Goal: Information Seeking & Learning: Compare options

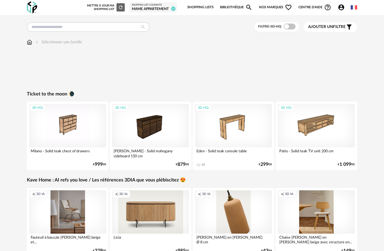
click at [205, 7] on link "Shopping Lists" at bounding box center [200, 7] width 26 height 12
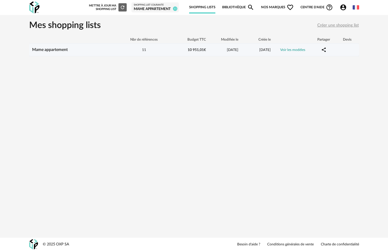
click at [44, 50] on link "Mame appartement" at bounding box center [50, 50] width 36 height 4
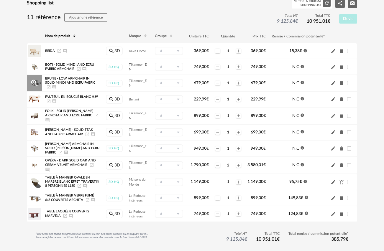
scroll to position [75, 0]
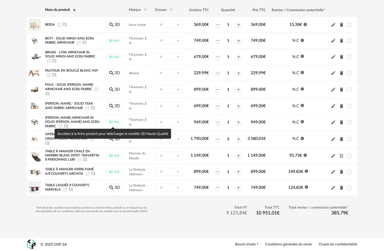
click at [115, 134] on div "Accédez à la fiche produit pour télécharger le modèle 3D Haute Qualité" at bounding box center [113, 134] width 116 height 10
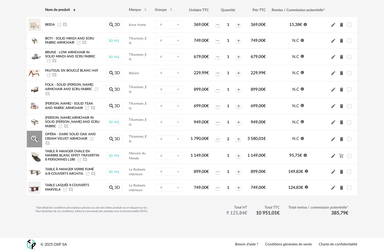
click at [69, 133] on span "Opéra - Dark solid oak and cream velvet armchair" at bounding box center [70, 137] width 51 height 8
click at [56, 133] on span "Opéra - Dark solid oak and cream velvet armchair" at bounding box center [70, 137] width 51 height 8
click at [33, 136] on icon "Magnify Plus Outline icon" at bounding box center [34, 139] width 6 height 6
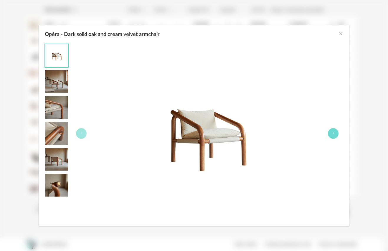
click at [333, 135] on icon "Opéra - Dark solid oak and cream velvet armchair" at bounding box center [334, 133] width 4 height 4
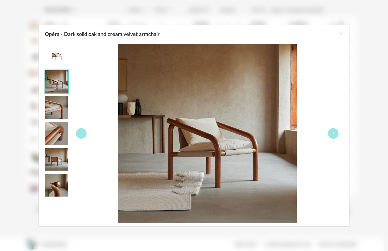
click at [340, 33] on icon "Close" at bounding box center [341, 33] width 5 height 5
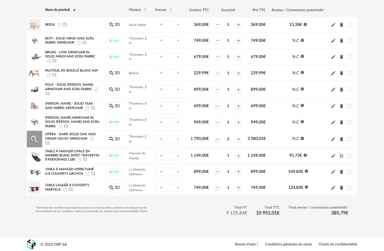
click at [51, 133] on span "Opéra - Dark solid oak and cream velvet armchair" at bounding box center [70, 137] width 51 height 8
click at [71, 133] on span "Opéra - Dark solid oak and cream velvet armchair" at bounding box center [70, 137] width 51 height 8
click at [48, 141] on icon "Ajouter un commentaire" at bounding box center [47, 143] width 4 height 4
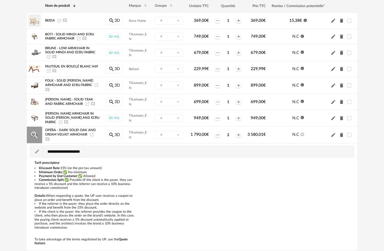
click at [90, 133] on icon "Launch icon" at bounding box center [91, 134] width 5 height 5
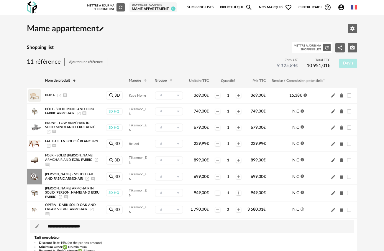
scroll to position [1, 0]
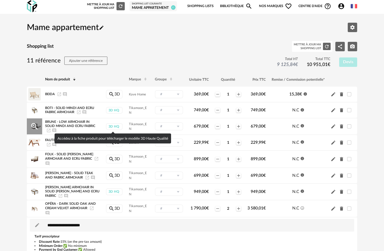
click at [113, 126] on div "3D HQ" at bounding box center [114, 126] width 17 height 7
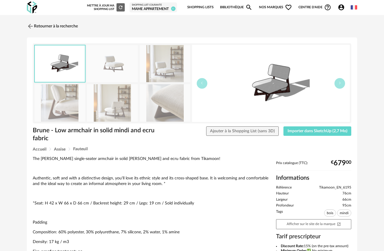
click at [194, 7] on link "Shopping Lists" at bounding box center [200, 7] width 26 height 12
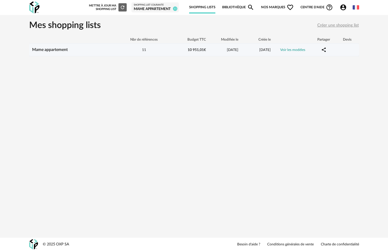
click at [57, 50] on link "Mame appartement" at bounding box center [50, 50] width 36 height 4
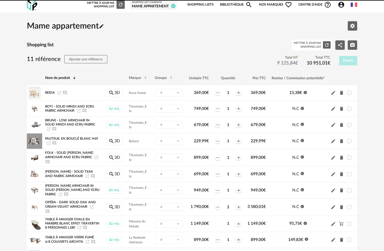
scroll to position [75, 0]
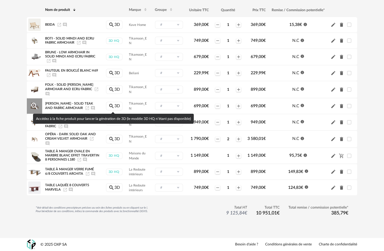
click at [114, 102] on link "Magnify icon 3D" at bounding box center [114, 106] width 17 height 9
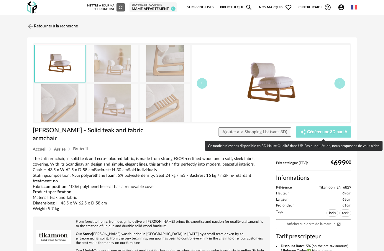
click at [332, 133] on span "Générer une 3D par IA" at bounding box center [327, 132] width 40 height 4
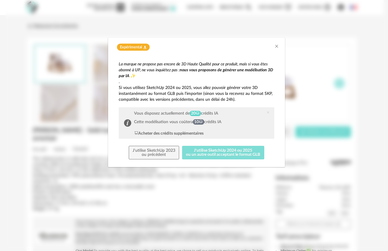
click at [221, 152] on button "J'utilise SketchUp 2024 ou 2025 ou un autre outil acceptant le format GLB" at bounding box center [223, 153] width 82 height 14
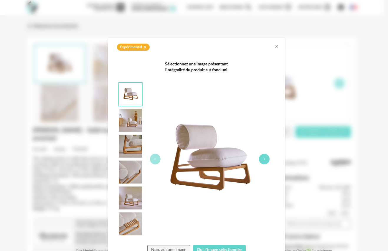
click at [263, 158] on icon "dialog" at bounding box center [265, 159] width 4 height 4
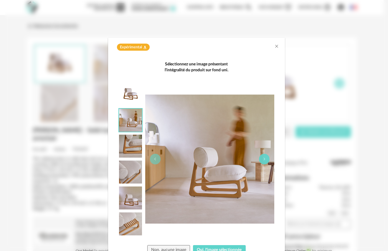
click at [263, 158] on icon "dialog" at bounding box center [265, 159] width 4 height 4
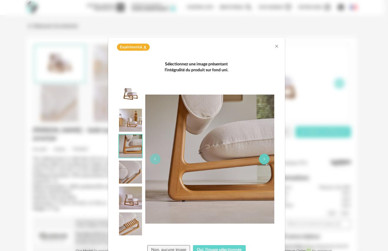
click at [263, 158] on icon "dialog" at bounding box center [265, 159] width 4 height 4
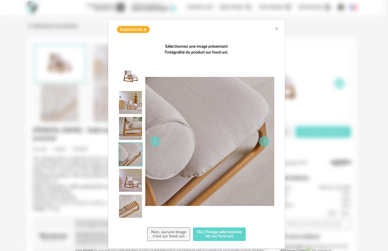
scroll to position [30, 0]
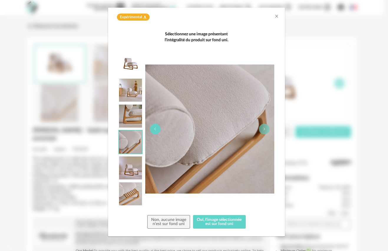
click at [154, 129] on icon "dialog" at bounding box center [156, 129] width 4 height 4
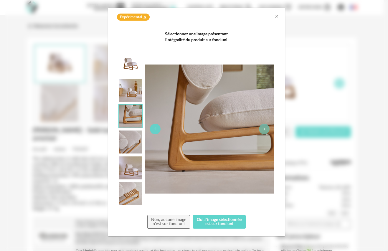
click at [154, 129] on icon "dialog" at bounding box center [156, 129] width 4 height 4
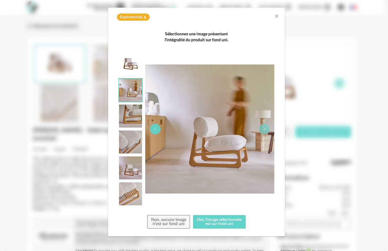
click at [154, 129] on icon "dialog" at bounding box center [156, 129] width 4 height 4
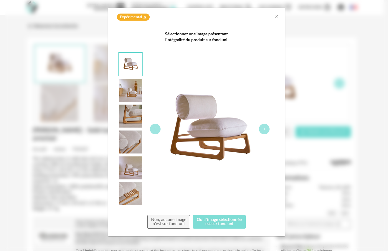
click at [221, 218] on button "Oui, l'image sélectionnée est sur fond uni" at bounding box center [219, 222] width 53 height 14
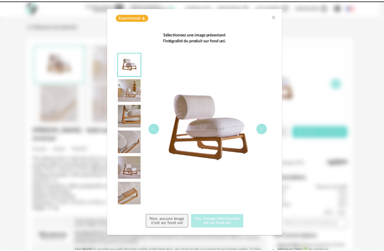
scroll to position [0, 0]
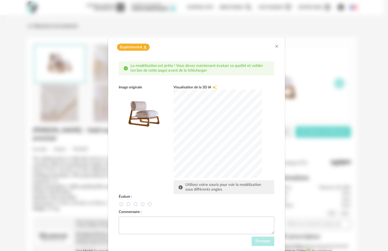
click at [203, 145] on div "dialog" at bounding box center [218, 134] width 88 height 88
click at [148, 204] on icon "dialog" at bounding box center [150, 204] width 6 height 6
click at [259, 242] on span "Envoyer" at bounding box center [263, 241] width 15 height 4
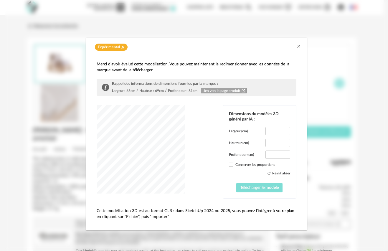
click at [252, 188] on span "Télécharger le modèle" at bounding box center [260, 188] width 38 height 4
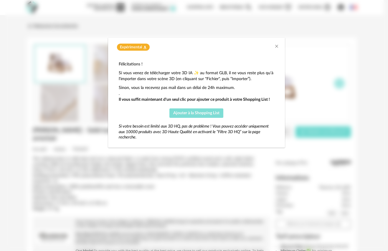
click at [216, 114] on span "Ajouter à la Shopping List" at bounding box center [196, 113] width 46 height 4
click at [276, 45] on icon "Close" at bounding box center [276, 46] width 5 height 5
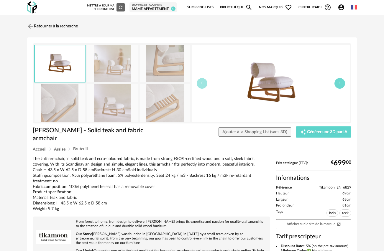
click at [340, 79] on button "button" at bounding box center [339, 83] width 11 height 11
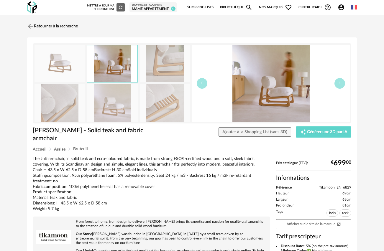
click at [202, 4] on link "Shopping Lists" at bounding box center [200, 7] width 26 height 12
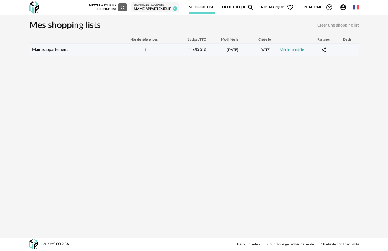
click at [52, 50] on link "Mame appartement" at bounding box center [50, 50] width 36 height 4
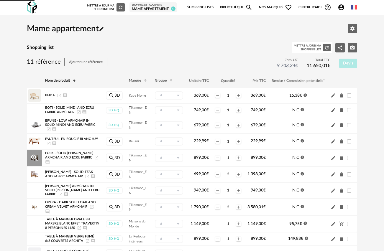
scroll to position [68, 0]
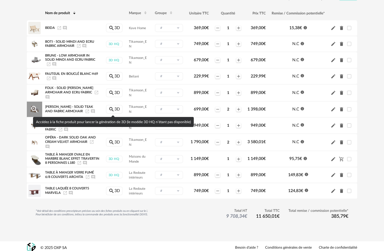
click at [111, 108] on icon "Magnify icon" at bounding box center [111, 109] width 6 height 6
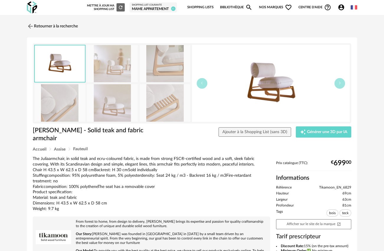
click at [227, 7] on link "Bibliothèque Magnify icon" at bounding box center [236, 7] width 32 height 12
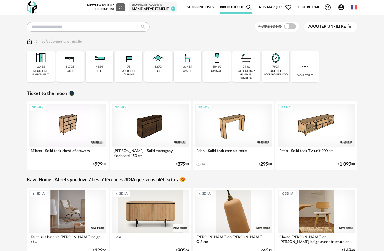
click at [199, 8] on link "Shopping Lists" at bounding box center [200, 7] width 26 height 12
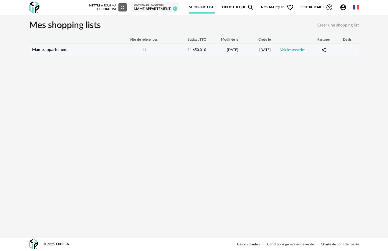
click at [294, 50] on link "Voir les modèles" at bounding box center [292, 50] width 25 height 4
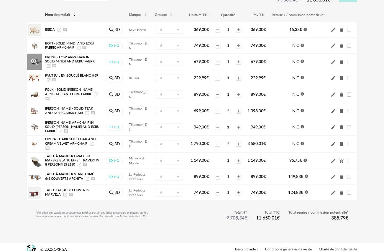
scroll to position [75, 0]
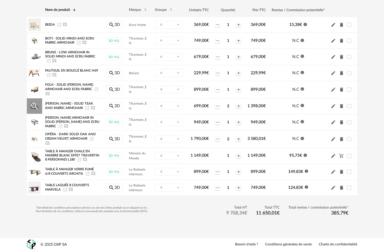
click at [60, 102] on span "[PERSON_NAME] - Solid teak and fabric armchair" at bounding box center [69, 106] width 48 height 8
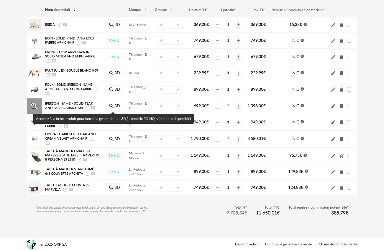
click at [115, 102] on link "Magnify icon 3D" at bounding box center [114, 106] width 17 height 9
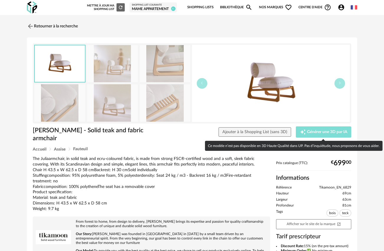
click at [327, 133] on span "Générer une 3D par IA" at bounding box center [327, 132] width 40 height 4
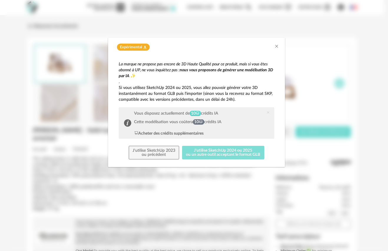
click at [227, 154] on button "J'utilise SketchUp 2024 ou 2025 ou un autre outil acceptant le format GLB" at bounding box center [223, 153] width 82 height 14
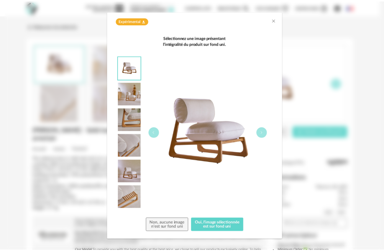
scroll to position [30, 0]
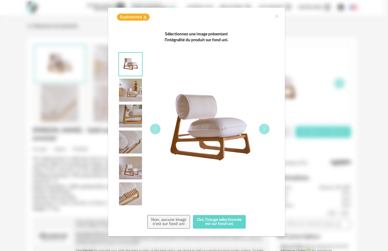
click at [276, 16] on icon "Close" at bounding box center [276, 16] width 5 height 5
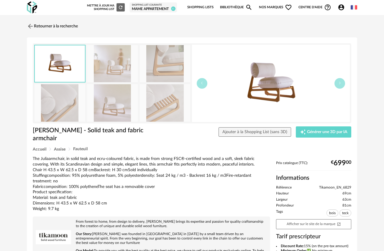
click at [203, 8] on link "Shopping Lists" at bounding box center [200, 7] width 26 height 12
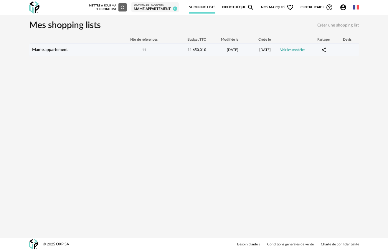
click at [47, 49] on link "Mame appartement" at bounding box center [50, 50] width 36 height 4
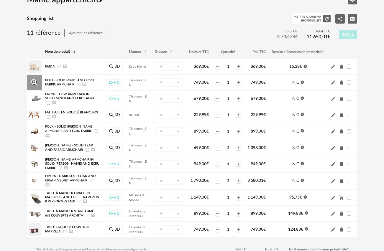
scroll to position [75, 0]
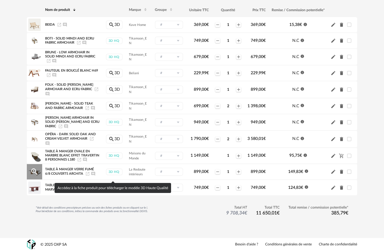
click at [112, 171] on div "3D HQ" at bounding box center [114, 172] width 17 height 7
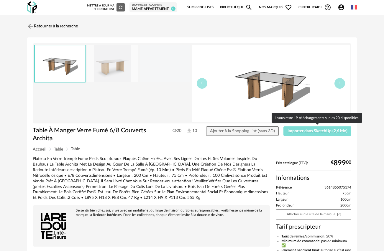
click at [320, 132] on span "Importer dans SketchUp (2,6 Mo)" at bounding box center [317, 131] width 60 height 4
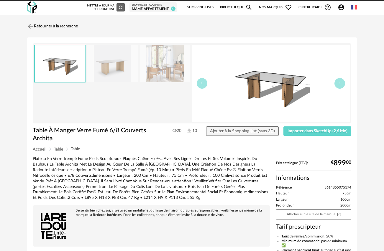
click at [203, 7] on link "Shopping Lists" at bounding box center [200, 7] width 26 height 12
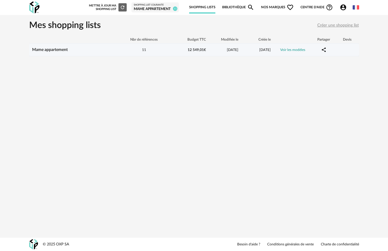
click at [144, 52] on span "11" at bounding box center [144, 50] width 4 height 4
click at [62, 50] on link "Mame appartement" at bounding box center [50, 50] width 36 height 4
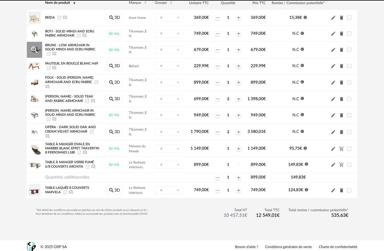
scroll to position [84, 0]
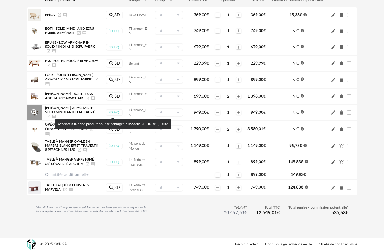
click at [113, 109] on div "3D HQ" at bounding box center [114, 112] width 17 height 7
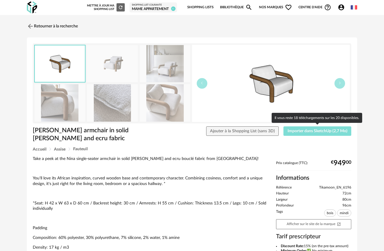
click at [302, 131] on span "Importer dans SketchUp (2,7 Mo)" at bounding box center [317, 131] width 60 height 4
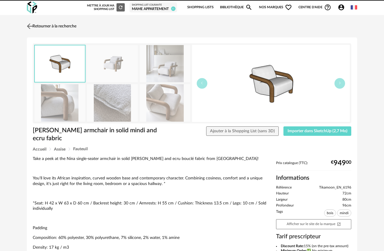
click at [38, 27] on link "Retourner à la recherche" at bounding box center [50, 26] width 51 height 13
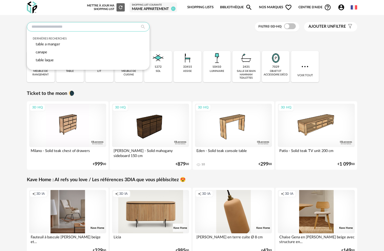
click at [112, 28] on input "text" at bounding box center [88, 26] width 123 height 9
click at [38, 50] on span "canape" at bounding box center [41, 52] width 11 height 4
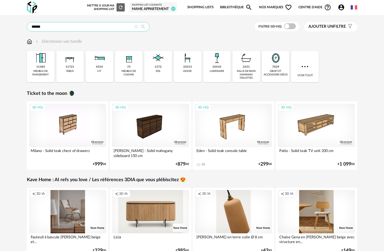
type input "******"
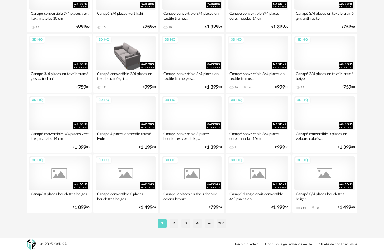
scroll to position [1069, 0]
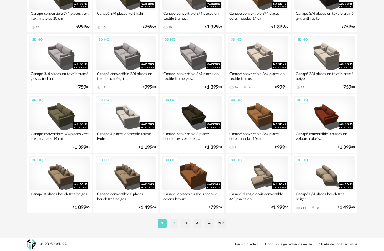
click at [174, 223] on li "2" at bounding box center [173, 224] width 9 height 8
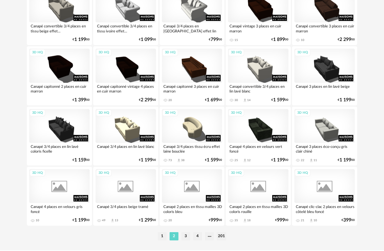
scroll to position [1069, 0]
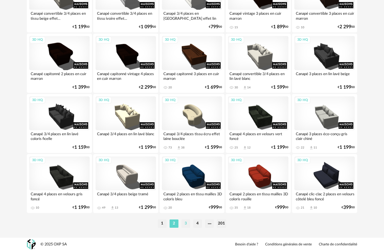
click at [187, 225] on li "3" at bounding box center [185, 224] width 9 height 8
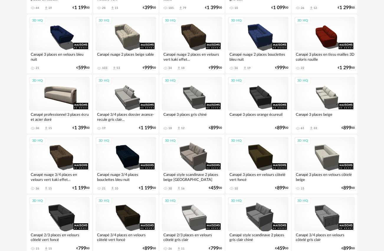
scroll to position [292, 0]
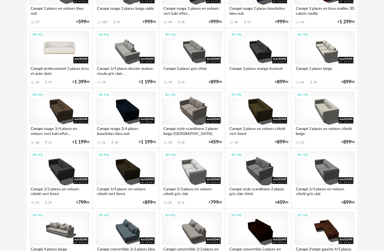
click at [56, 49] on div "3D HQ" at bounding box center [59, 48] width 60 height 34
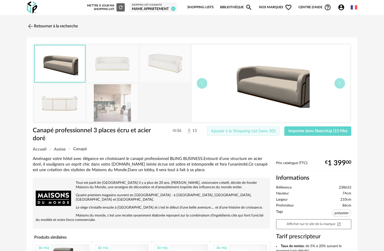
click at [253, 130] on span "Ajouter à la Shopping List (sans 3D)" at bounding box center [243, 131] width 65 height 4
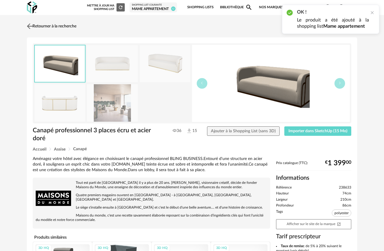
click at [29, 25] on img at bounding box center [30, 26] width 9 height 9
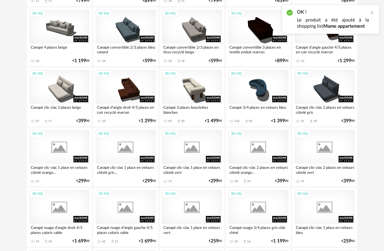
scroll to position [493, 0]
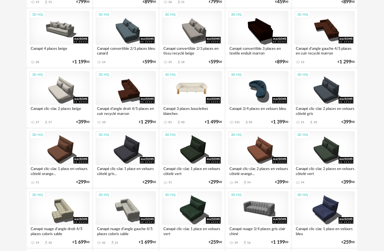
click at [187, 87] on div "3D HQ" at bounding box center [192, 88] width 60 height 34
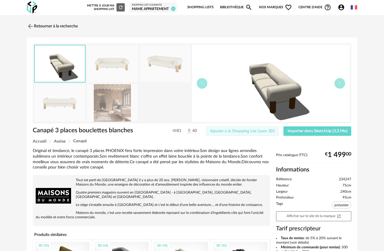
click at [254, 131] on span "Ajouter à la Shopping List (sans 3D)" at bounding box center [242, 131] width 65 height 4
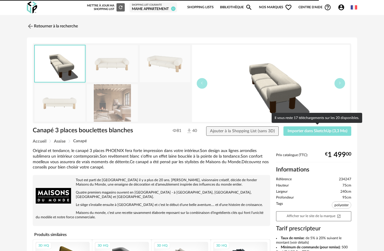
click at [327, 131] on span "Importer dans SketchUp (3,3 Mo)" at bounding box center [317, 131] width 60 height 4
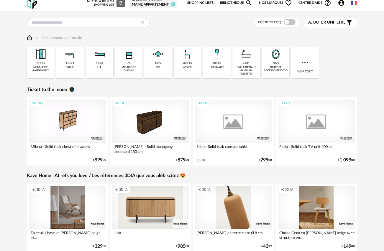
scroll to position [6, 0]
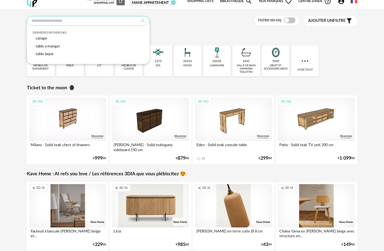
click at [66, 20] on input "text" at bounding box center [88, 20] width 123 height 9
click at [40, 38] on span "canape" at bounding box center [41, 39] width 11 height 4
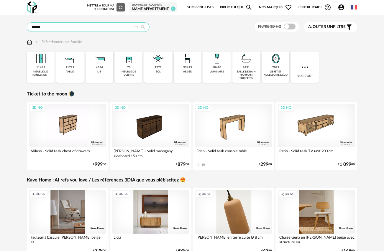
scroll to position [0, 0]
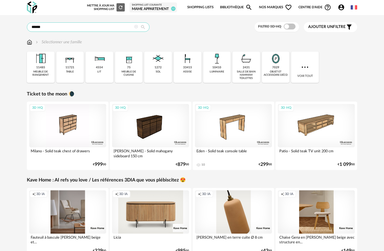
type input "******"
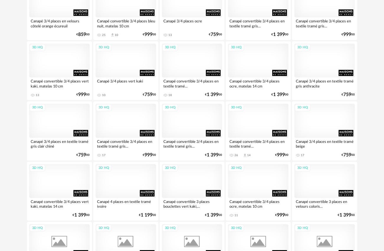
scroll to position [1069, 0]
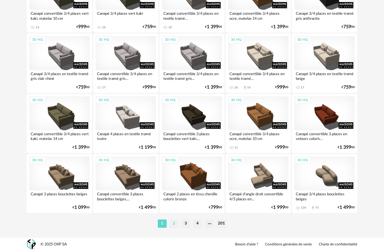
click at [173, 224] on li "2" at bounding box center [173, 224] width 9 height 8
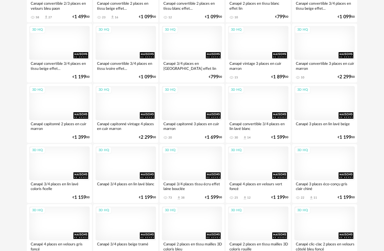
scroll to position [1069, 0]
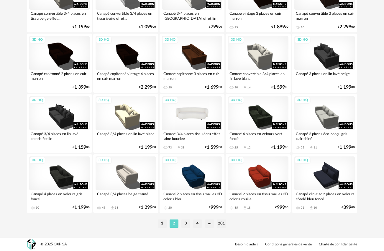
click at [194, 111] on div "3D HQ" at bounding box center [192, 113] width 60 height 34
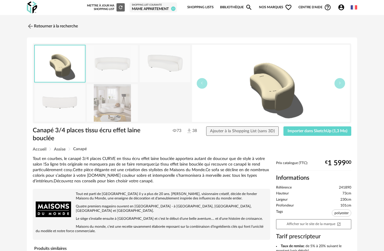
click at [115, 116] on img at bounding box center [112, 102] width 51 height 37
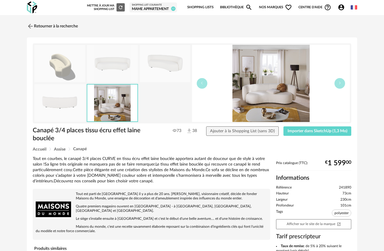
click at [116, 65] on img at bounding box center [112, 63] width 51 height 37
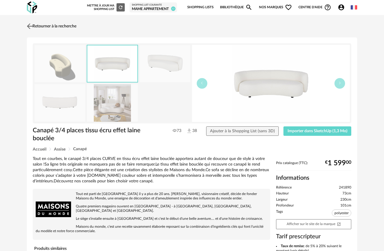
click at [29, 25] on img at bounding box center [30, 26] width 9 height 9
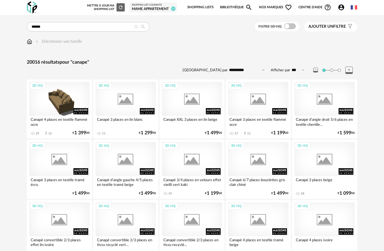
scroll to position [1069, 0]
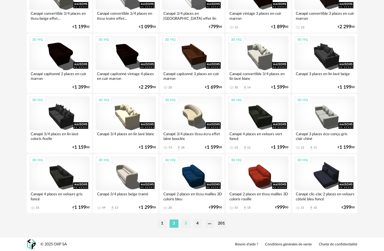
click at [184, 224] on li "3" at bounding box center [185, 224] width 9 height 8
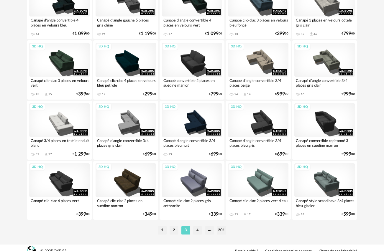
scroll to position [1069, 0]
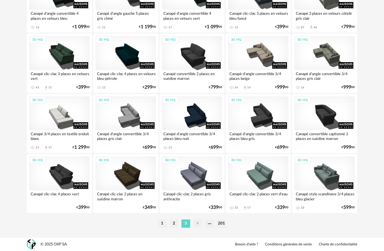
click at [197, 223] on li "4" at bounding box center [197, 224] width 9 height 8
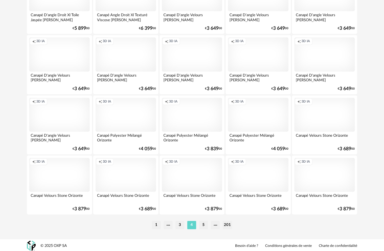
scroll to position [1069, 0]
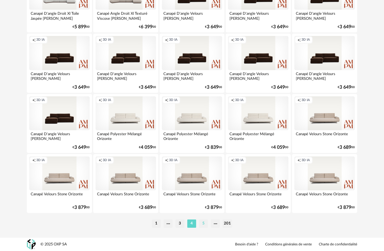
click at [202, 221] on li "5" at bounding box center [203, 224] width 9 height 8
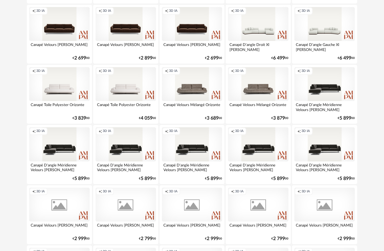
scroll to position [1069, 0]
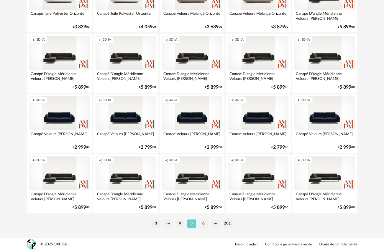
click at [205, 228] on div "1 4 5 6 201" at bounding box center [192, 223] width 330 height 9
click at [203, 222] on li "6" at bounding box center [203, 224] width 9 height 8
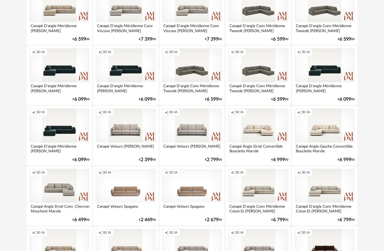
scroll to position [1069, 0]
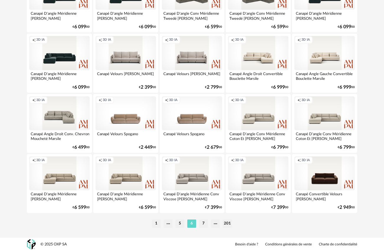
click at [205, 224] on li "7" at bounding box center [203, 224] width 9 height 8
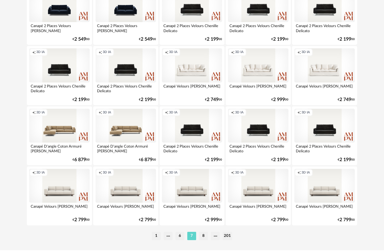
scroll to position [1069, 0]
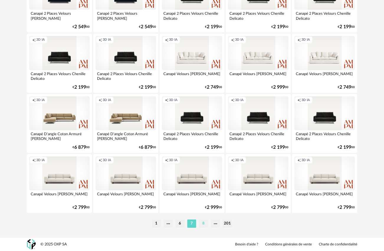
click at [201, 225] on li "8" at bounding box center [203, 224] width 9 height 8
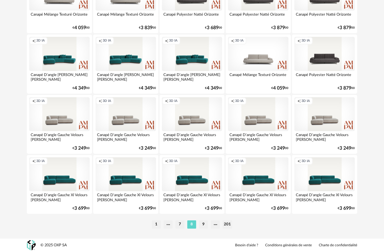
scroll to position [1069, 0]
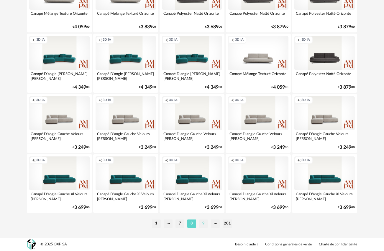
click at [206, 225] on li "9" at bounding box center [203, 224] width 9 height 8
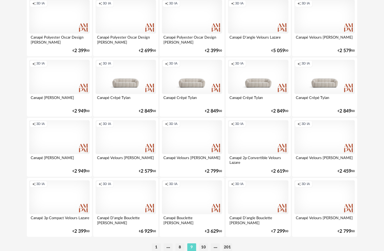
scroll to position [1069, 0]
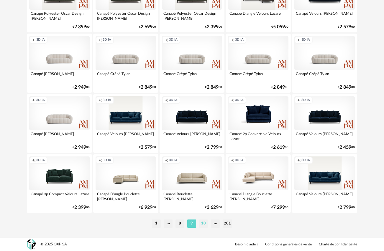
click at [206, 226] on li "10" at bounding box center [203, 224] width 9 height 8
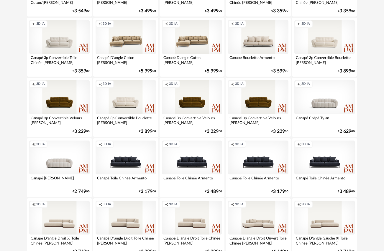
scroll to position [1069, 0]
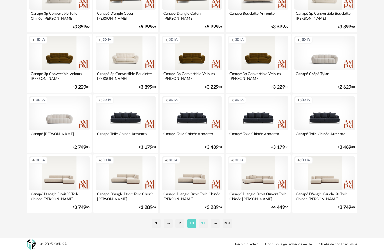
click at [203, 223] on li "11" at bounding box center [203, 224] width 9 height 8
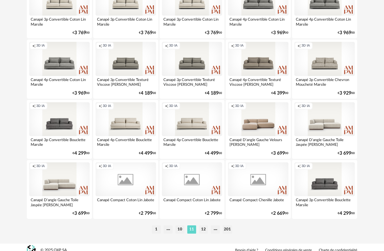
scroll to position [1069, 0]
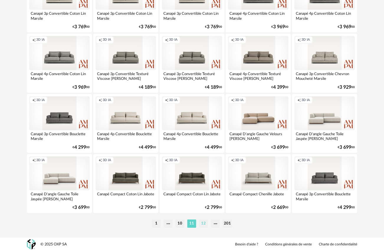
click at [204, 222] on li "12" at bounding box center [203, 224] width 9 height 8
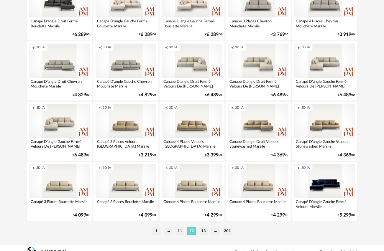
scroll to position [1069, 0]
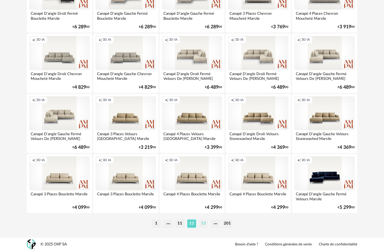
click at [204, 224] on li "13" at bounding box center [203, 224] width 9 height 8
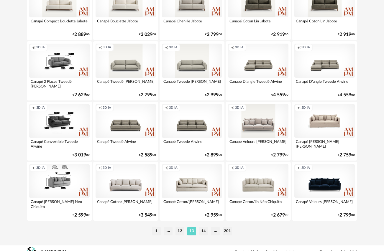
scroll to position [1069, 0]
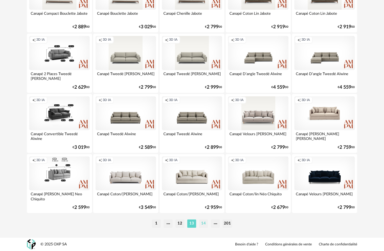
click at [201, 225] on li "14" at bounding box center [203, 224] width 9 height 8
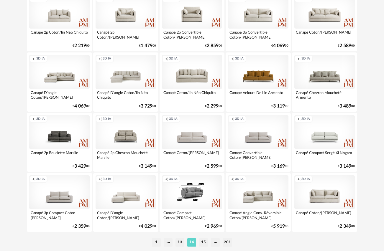
scroll to position [1069, 0]
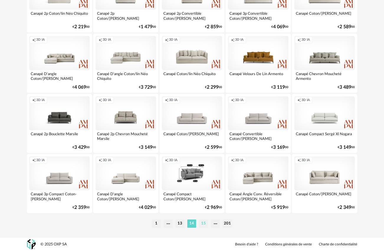
click at [202, 224] on li "15" at bounding box center [203, 224] width 9 height 8
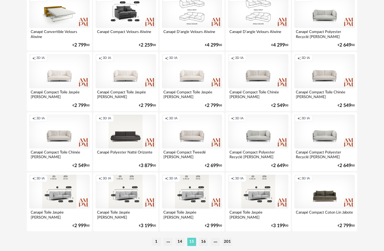
scroll to position [1069, 0]
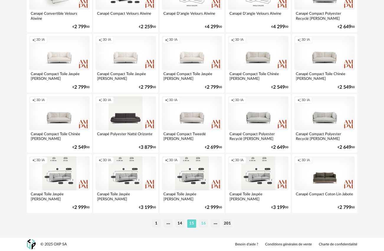
click at [206, 225] on li "16" at bounding box center [203, 224] width 9 height 8
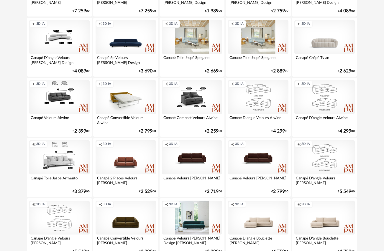
scroll to position [1069, 0]
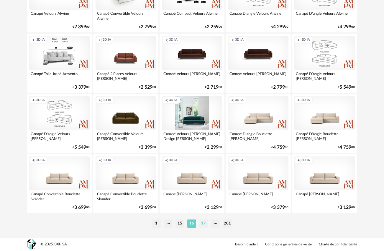
click at [201, 225] on li "17" at bounding box center [203, 224] width 9 height 8
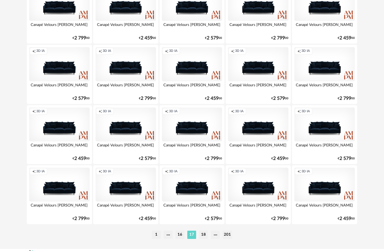
scroll to position [1069, 0]
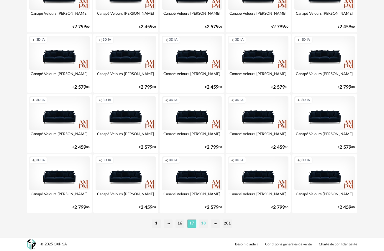
click at [201, 225] on li "18" at bounding box center [203, 224] width 9 height 8
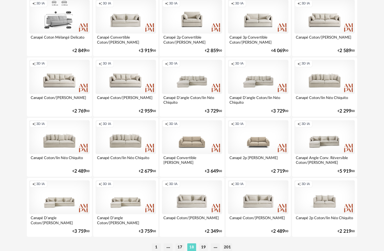
scroll to position [1069, 0]
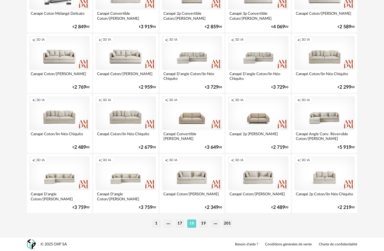
click at [204, 223] on li "19" at bounding box center [203, 224] width 9 height 8
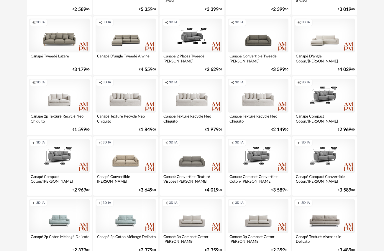
scroll to position [1069, 0]
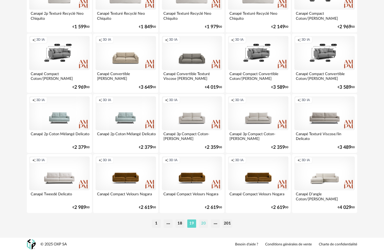
click at [201, 222] on li "20" at bounding box center [203, 224] width 9 height 8
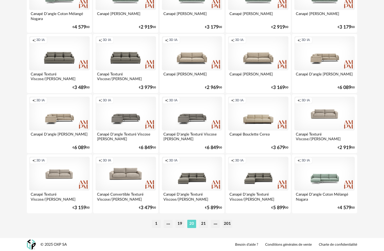
scroll to position [1069, 0]
click at [201, 226] on li "21" at bounding box center [203, 224] width 9 height 8
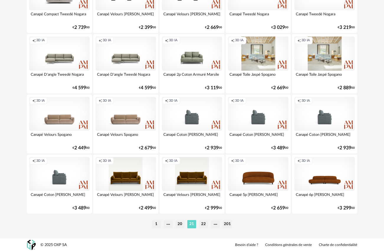
scroll to position [1068, 0]
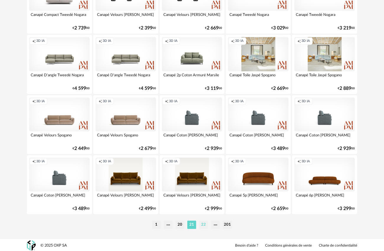
click at [204, 226] on li "22" at bounding box center [203, 225] width 9 height 8
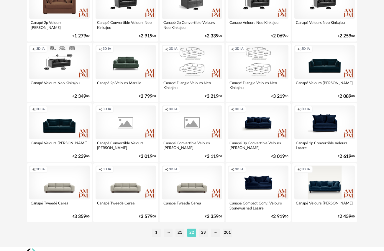
scroll to position [1069, 0]
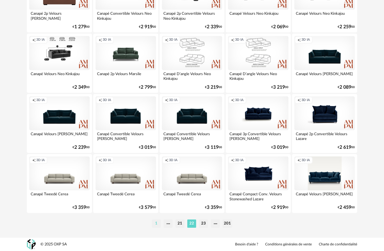
click at [157, 222] on li "1" at bounding box center [156, 224] width 9 height 8
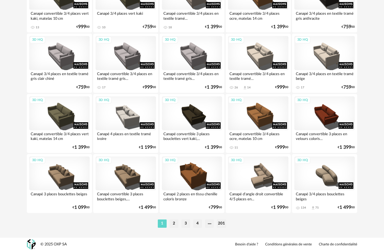
scroll to position [1069, 0]
click at [324, 172] on div "3D HQ" at bounding box center [324, 174] width 60 height 34
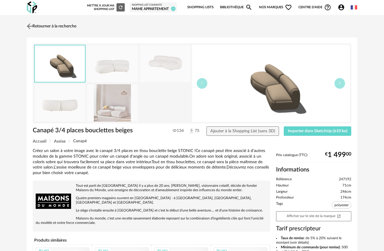
click at [32, 25] on img at bounding box center [30, 26] width 9 height 9
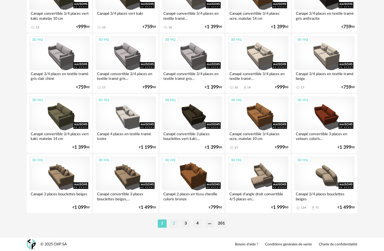
click at [174, 224] on li "2" at bounding box center [173, 224] width 9 height 8
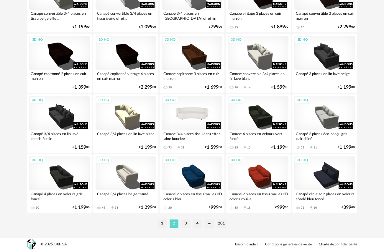
scroll to position [1069, 0]
click at [184, 110] on div "3D HQ" at bounding box center [192, 113] width 60 height 34
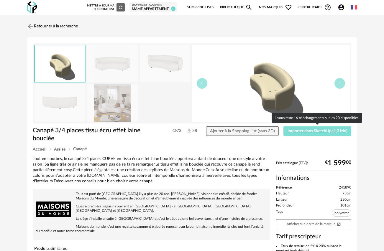
click at [300, 131] on span "Importer dans SketchUp (1,3 Mo)" at bounding box center [317, 131] width 60 height 4
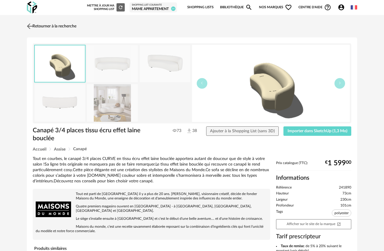
click at [32, 26] on img at bounding box center [30, 26] width 9 height 9
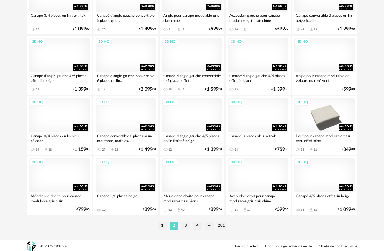
scroll to position [1069, 0]
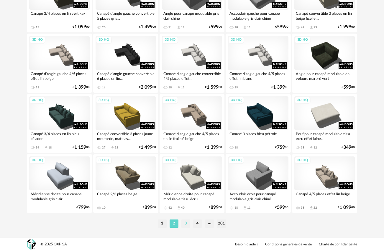
click at [186, 225] on li "3" at bounding box center [185, 224] width 9 height 8
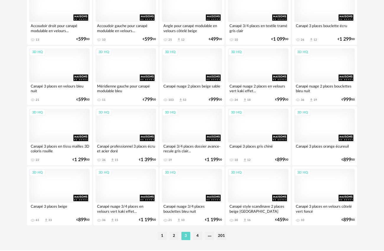
scroll to position [1069, 0]
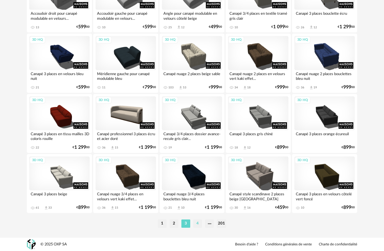
click at [199, 224] on li "4" at bounding box center [197, 224] width 9 height 8
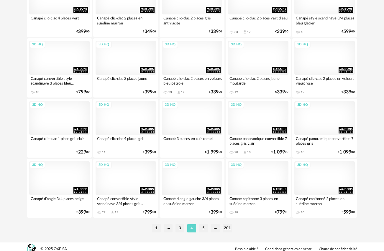
scroll to position [1069, 0]
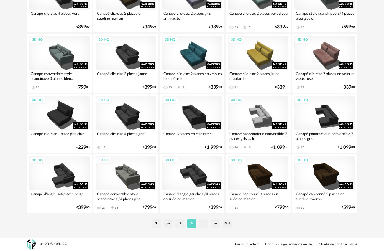
click at [203, 224] on li "5" at bounding box center [203, 224] width 9 height 8
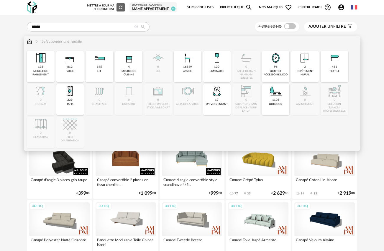
click at [136, 66] on div "4 meuble de cuisine" at bounding box center [129, 66] width 28 height 31
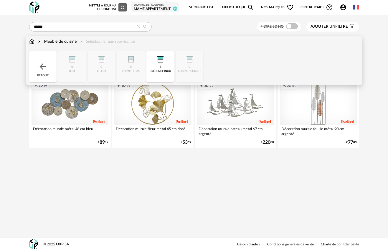
click at [43, 70] on img at bounding box center [42, 66] width 9 height 9
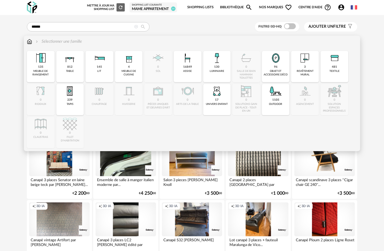
click at [68, 92] on img at bounding box center [70, 91] width 14 height 14
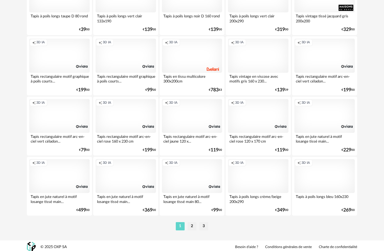
scroll to position [1069, 0]
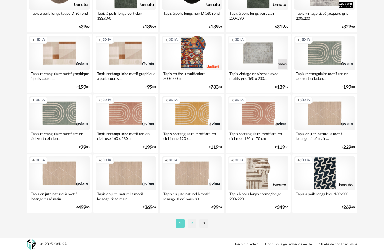
click at [193, 225] on li "2" at bounding box center [191, 224] width 9 height 8
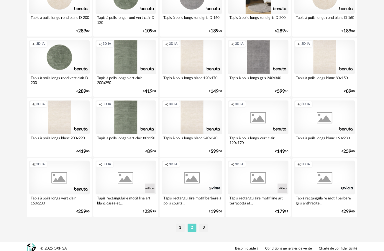
scroll to position [1069, 0]
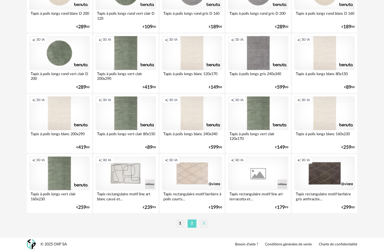
click at [203, 226] on li "3" at bounding box center [203, 224] width 9 height 8
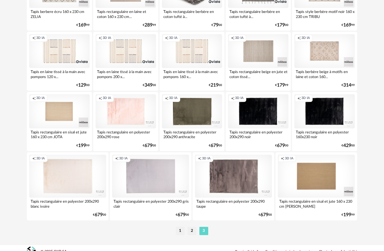
scroll to position [356, 0]
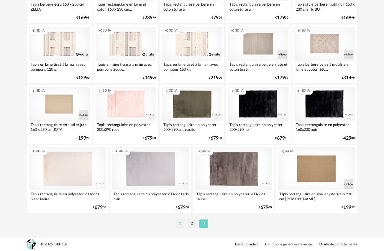
click at [181, 224] on li "1" at bounding box center [180, 224] width 9 height 8
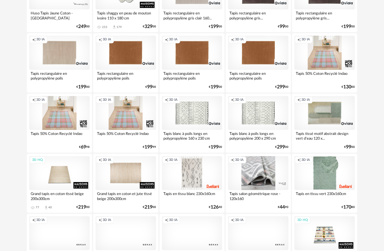
scroll to position [105, 0]
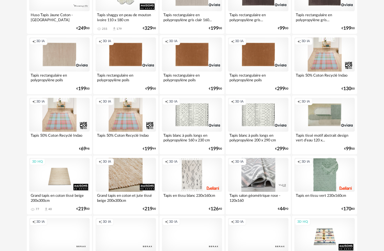
click at [122, 174] on div "Creation icon 3D IA" at bounding box center [126, 175] width 60 height 34
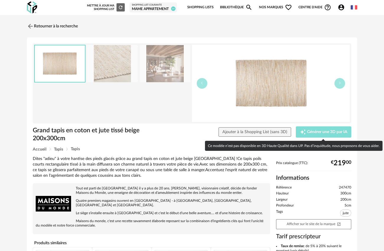
click at [331, 131] on span "Générer une 3D par IA" at bounding box center [327, 132] width 40 height 4
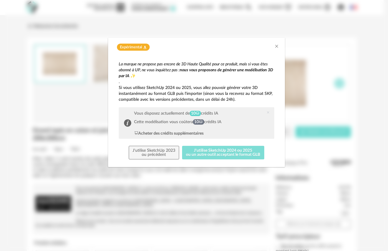
click at [240, 153] on button "J'utilise SketchUp 2024 ou 2025 ou un autre outil acceptant le format GLB" at bounding box center [223, 153] width 82 height 14
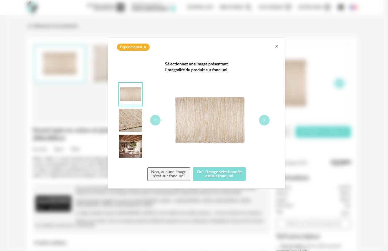
click at [212, 170] on button "Oui, l'image sélectionnée est sur fond uni" at bounding box center [219, 174] width 53 height 14
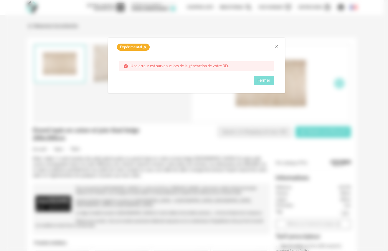
click at [263, 80] on span "Fermer" at bounding box center [264, 80] width 13 height 4
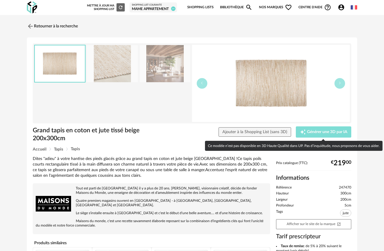
click at [317, 130] on span "Générer une 3D par IA" at bounding box center [327, 132] width 40 height 4
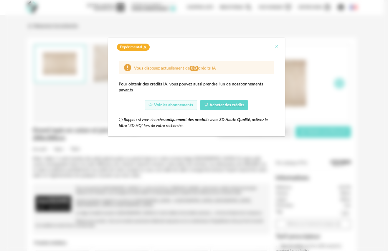
click at [276, 45] on icon "Close" at bounding box center [276, 46] width 5 height 5
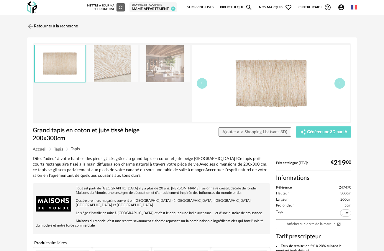
click at [195, 6] on link "Shopping Lists" at bounding box center [200, 7] width 26 height 12
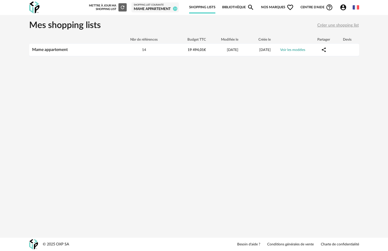
click at [237, 7] on link "Bibliothèque Magnify icon" at bounding box center [238, 7] width 32 height 12
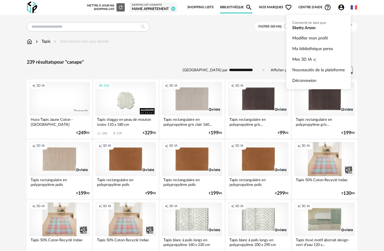
click at [340, 6] on icon "Account Circle icon" at bounding box center [341, 7] width 6 height 6
click at [298, 59] on span "Mes 3D IA" at bounding box center [301, 59] width 19 height 11
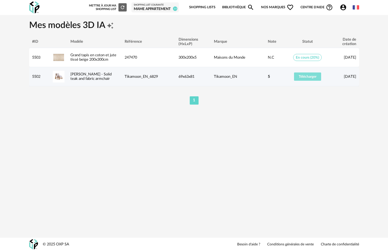
click at [305, 76] on span "Télécharger" at bounding box center [308, 77] width 18 height 4
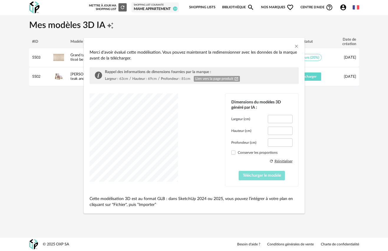
click at [263, 176] on span "Télécharger le modèle" at bounding box center [262, 176] width 38 height 4
type input "****"
click at [262, 175] on span "Télécharger le modèle" at bounding box center [262, 176] width 38 height 4
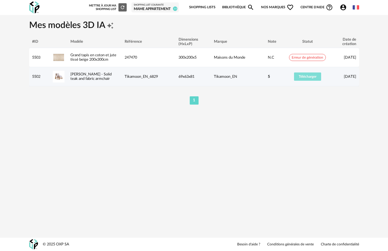
click at [307, 78] on span "Télécharger" at bounding box center [308, 77] width 18 height 4
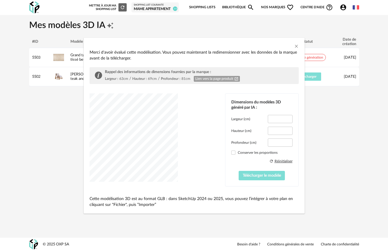
type input "****"
click at [263, 176] on span "Télécharger le modèle" at bounding box center [262, 176] width 38 height 4
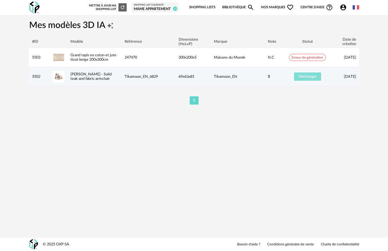
click at [309, 77] on span "Télécharger" at bounding box center [308, 77] width 18 height 4
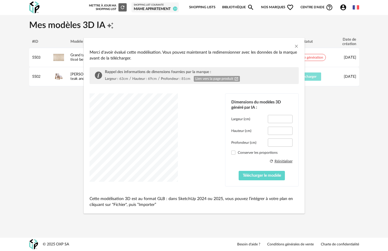
type input "****"
click at [295, 46] on icon "Close" at bounding box center [296, 46] width 5 height 5
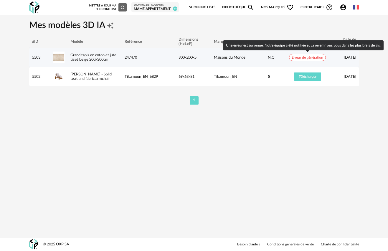
click at [315, 57] on span "Erreur de génération" at bounding box center [307, 57] width 37 height 7
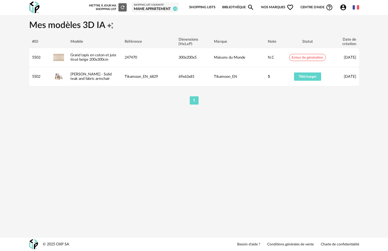
click at [29, 5] on img at bounding box center [34, 7] width 10 height 12
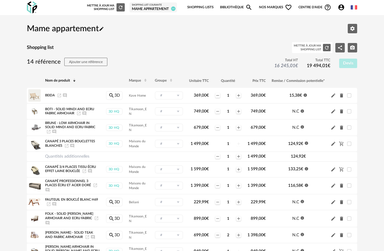
click at [32, 7] on img at bounding box center [32, 7] width 10 height 12
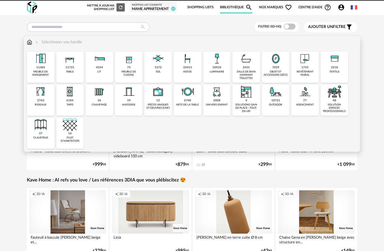
click at [192, 65] on img at bounding box center [187, 59] width 14 height 14
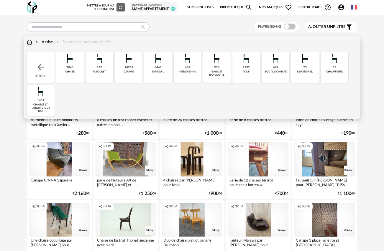
click at [72, 64] on img at bounding box center [70, 59] width 14 height 14
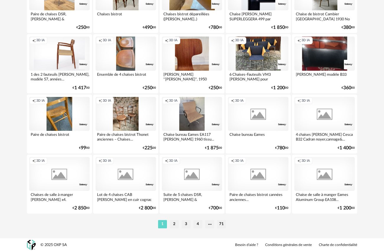
scroll to position [1069, 0]
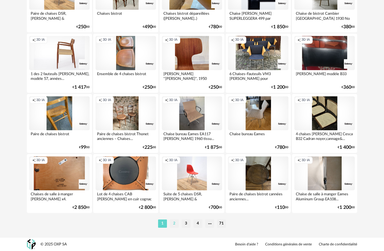
click at [174, 224] on li "2" at bounding box center [174, 224] width 9 height 8
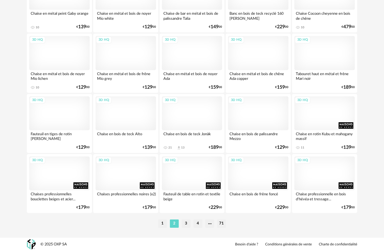
scroll to position [1069, 0]
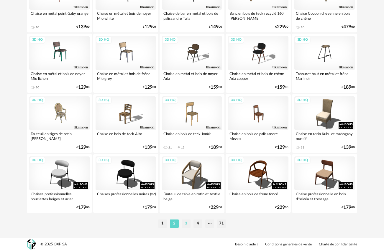
click at [187, 223] on li "3" at bounding box center [186, 224] width 9 height 8
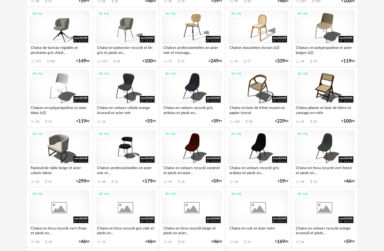
scroll to position [915, 0]
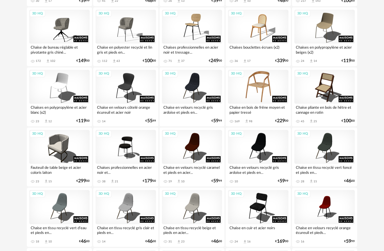
click at [254, 83] on div "3D HQ" at bounding box center [258, 87] width 60 height 34
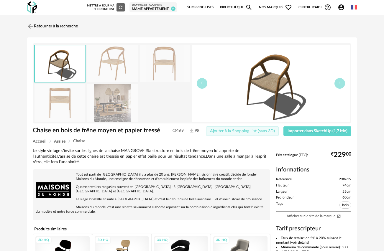
click at [249, 131] on span "Ajouter à la Shopping List (sans 3D)" at bounding box center [242, 131] width 65 height 4
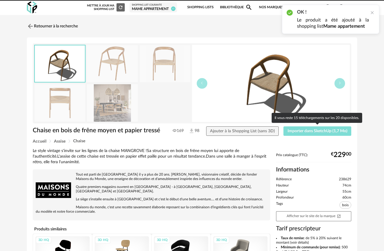
click at [324, 129] on span "Importer dans SketchUp (1,7 Mo)" at bounding box center [317, 131] width 60 height 4
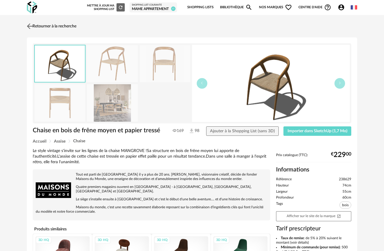
click at [30, 25] on img at bounding box center [30, 26] width 9 height 9
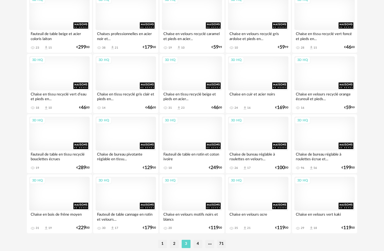
scroll to position [1069, 0]
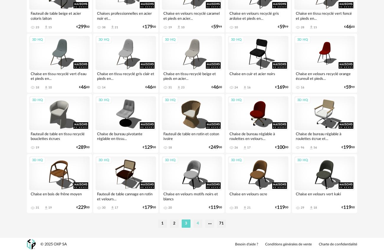
click at [198, 223] on li "4" at bounding box center [197, 224] width 9 height 8
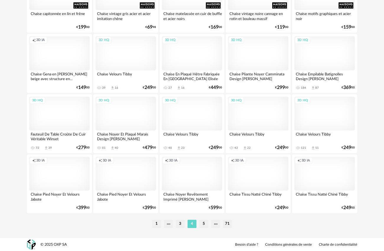
scroll to position [1069, 0]
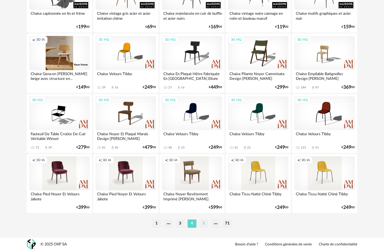
click at [204, 224] on li "5" at bounding box center [203, 224] width 9 height 8
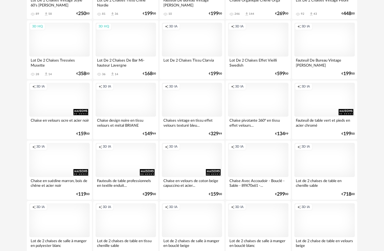
scroll to position [1069, 0]
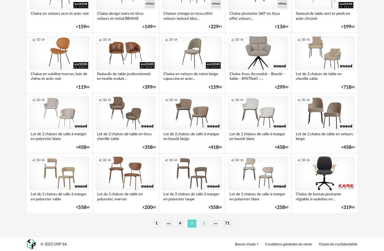
click at [206, 223] on li "6" at bounding box center [203, 224] width 9 height 8
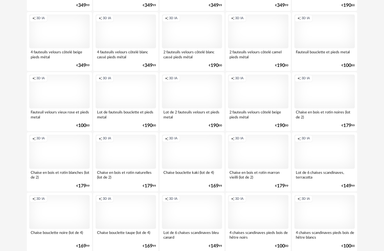
scroll to position [1069, 0]
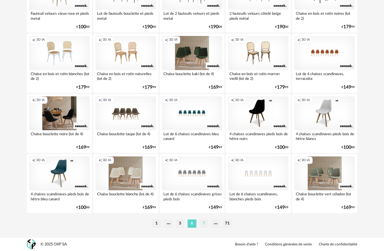
click at [204, 222] on li "7" at bounding box center [203, 224] width 9 height 8
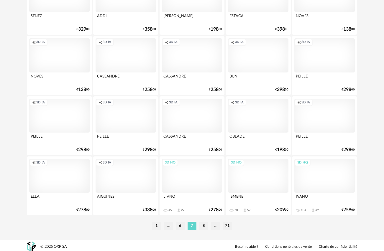
scroll to position [1069, 0]
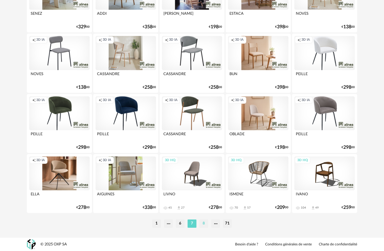
click at [202, 222] on li "8" at bounding box center [203, 224] width 9 height 8
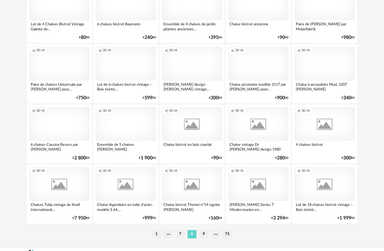
scroll to position [1069, 0]
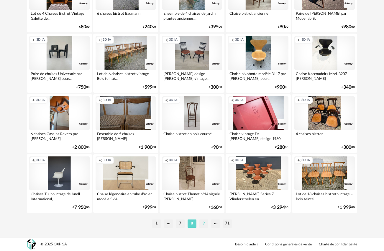
click at [205, 223] on li "9" at bounding box center [203, 224] width 9 height 8
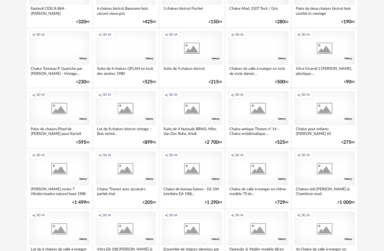
scroll to position [1069, 0]
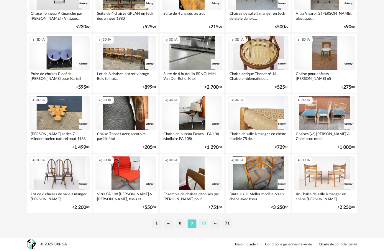
click at [203, 222] on li "10" at bounding box center [203, 224] width 9 height 8
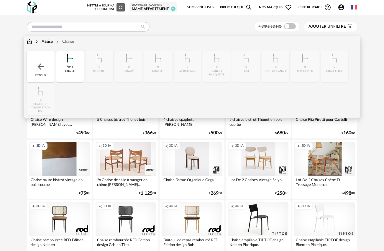
click at [53, 42] on div "Assise" at bounding box center [43, 42] width 18 height 6
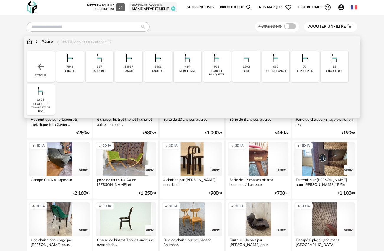
click at [47, 40] on div "Assise" at bounding box center [43, 42] width 18 height 6
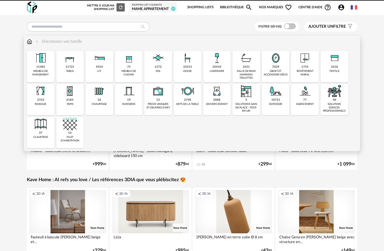
click at [71, 62] on img at bounding box center [70, 58] width 14 height 14
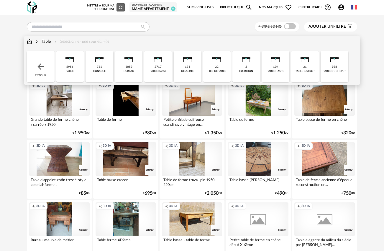
click at [41, 69] on img at bounding box center [40, 66] width 9 height 9
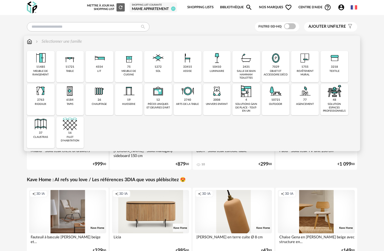
click at [191, 67] on div "33415" at bounding box center [187, 67] width 9 height 4
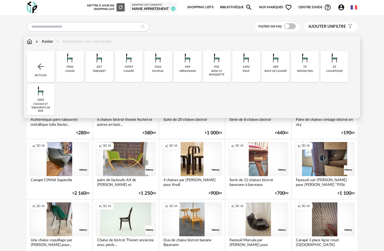
click at [73, 70] on div "chaise" at bounding box center [69, 71] width 9 height 3
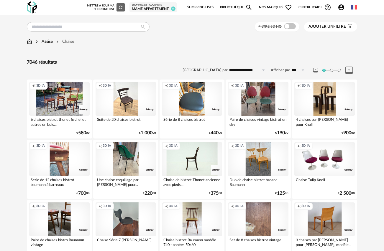
click at [344, 26] on span "Ajouter un filtre" at bounding box center [326, 26] width 37 height 5
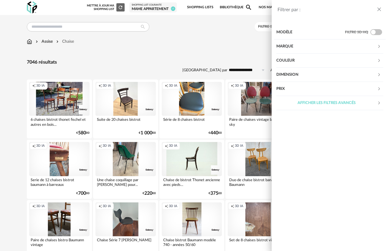
click at [288, 45] on div "Marque" at bounding box center [326, 46] width 101 height 14
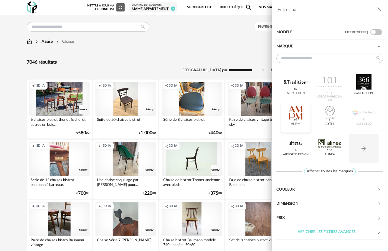
click at [296, 111] on div at bounding box center [295, 112] width 23 height 15
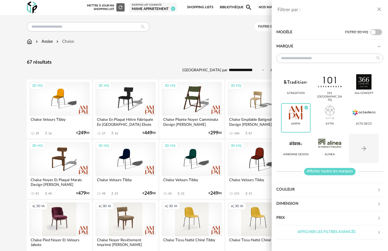
click at [335, 173] on span "Afficher toutes les marques" at bounding box center [330, 171] width 52 height 7
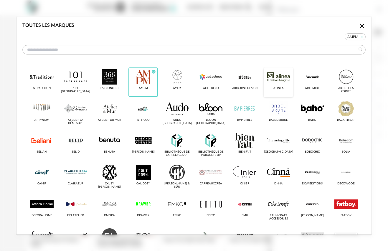
click at [274, 79] on div "dialog" at bounding box center [278, 76] width 23 height 15
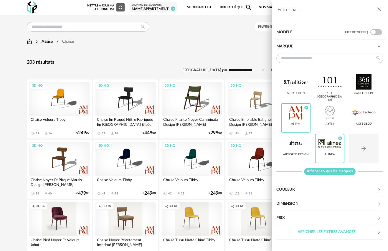
click at [342, 172] on span "Afficher toutes les marques" at bounding box center [330, 171] width 52 height 7
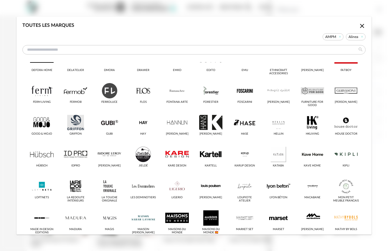
scroll to position [152, 0]
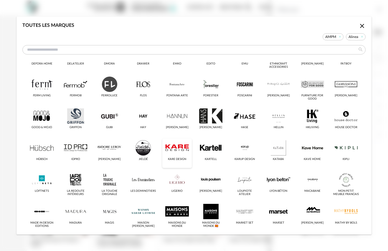
click at [176, 148] on div "dialog" at bounding box center [176, 147] width 23 height 15
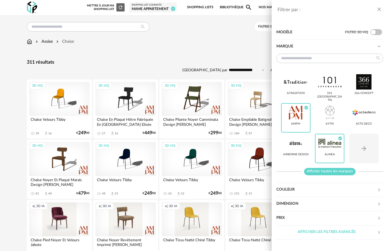
click at [328, 172] on span "Afficher toutes les marques" at bounding box center [330, 171] width 52 height 7
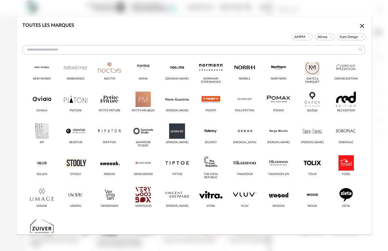
scroll to position [379, 0]
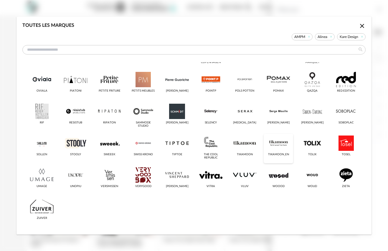
click at [278, 146] on div "dialog" at bounding box center [278, 143] width 23 height 15
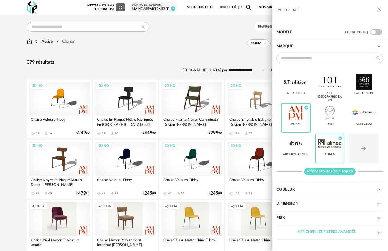
click at [333, 171] on span "Afficher toutes les marques" at bounding box center [330, 171] width 52 height 7
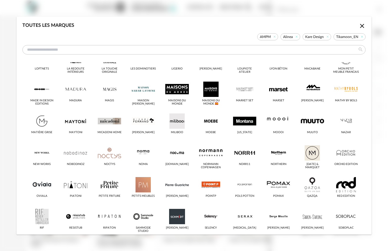
scroll to position [273, 0]
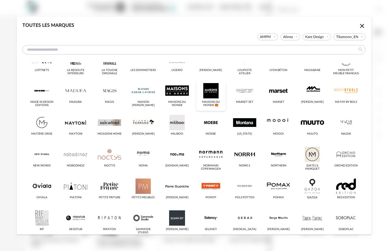
click at [208, 88] on div "dialog" at bounding box center [210, 90] width 23 height 15
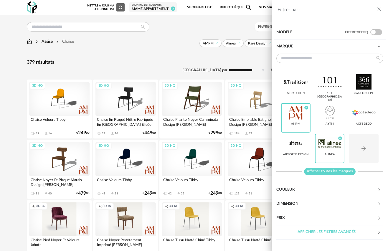
click at [325, 169] on span "Afficher toutes les marques" at bounding box center [330, 171] width 52 height 7
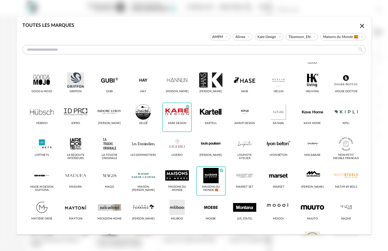
scroll to position [248, 0]
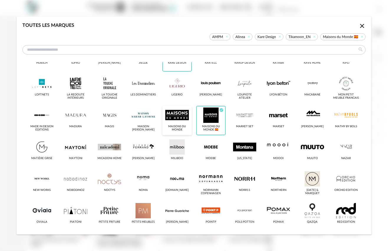
click at [181, 119] on div "dialog" at bounding box center [176, 115] width 23 height 15
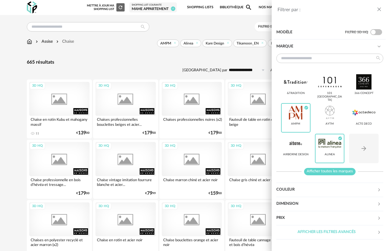
click at [321, 172] on span "Afficher toutes les marques" at bounding box center [330, 171] width 52 height 7
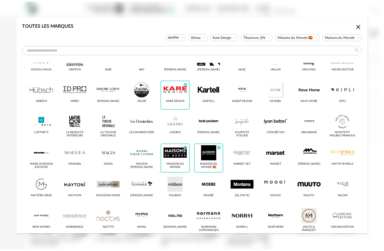
scroll to position [210, 0]
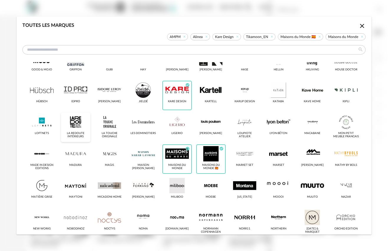
click at [74, 120] on div "dialog" at bounding box center [75, 121] width 23 height 15
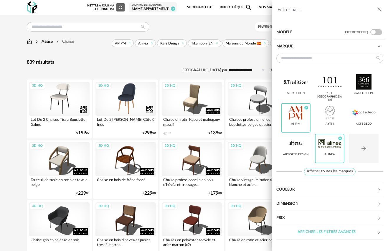
click at [191, 65] on div "Filtrer par : Modèle Filtre 3D HQ Marque &tradition 101 Copenhagen 366 Concept …" at bounding box center [194, 125] width 388 height 251
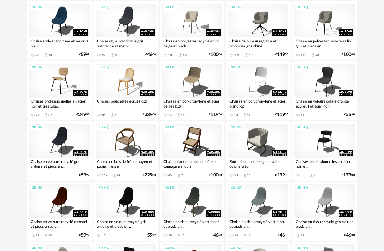
scroll to position [1069, 0]
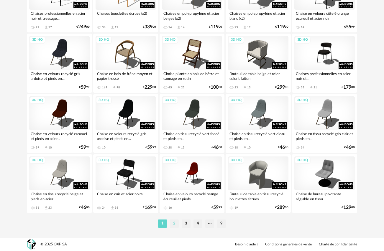
click at [174, 225] on li "2" at bounding box center [174, 224] width 9 height 8
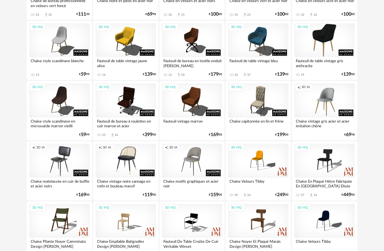
scroll to position [1069, 0]
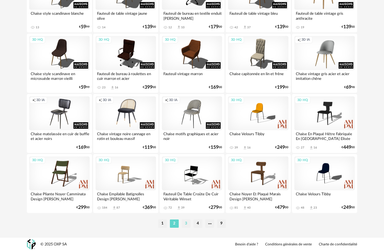
click at [187, 223] on li "3" at bounding box center [186, 224] width 9 height 8
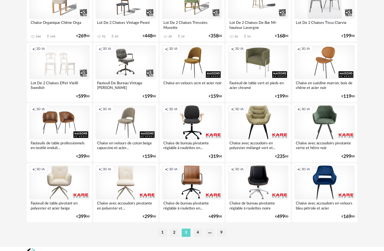
scroll to position [1069, 0]
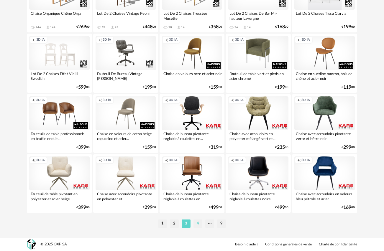
click at [195, 225] on li "4" at bounding box center [197, 224] width 9 height 8
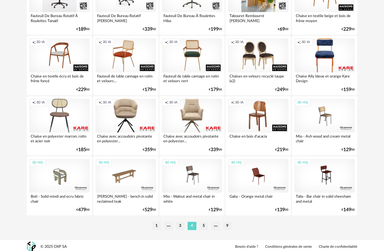
scroll to position [1069, 0]
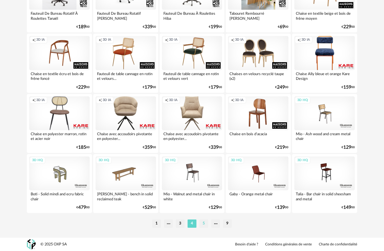
click at [205, 222] on li "5" at bounding box center [203, 224] width 9 height 8
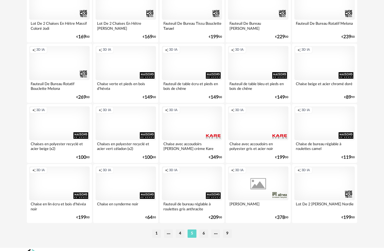
scroll to position [1069, 0]
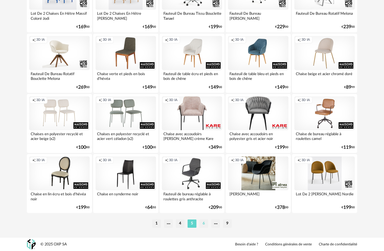
click at [202, 224] on li "6" at bounding box center [203, 224] width 9 height 8
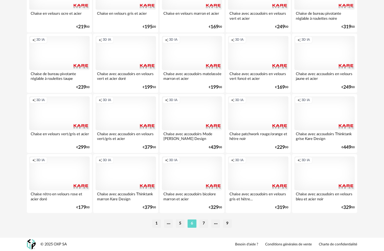
scroll to position [1069, 0]
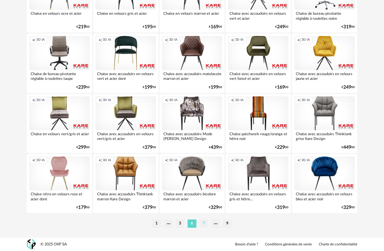
click at [202, 223] on li "7" at bounding box center [203, 224] width 9 height 8
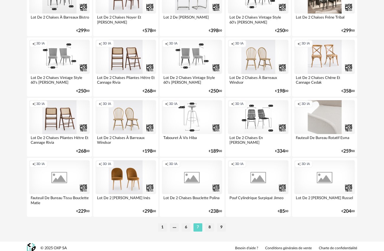
scroll to position [1069, 0]
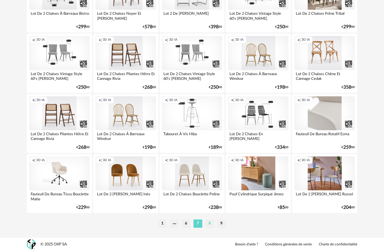
click at [211, 224] on li "8" at bounding box center [209, 224] width 9 height 8
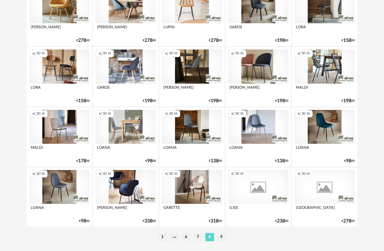
scroll to position [1069, 0]
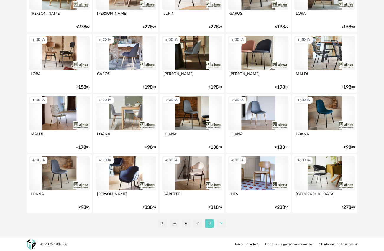
click at [220, 225] on li "9" at bounding box center [221, 224] width 9 height 8
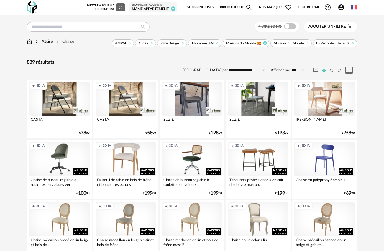
click at [265, 43] on icon at bounding box center [265, 43] width 4 height 4
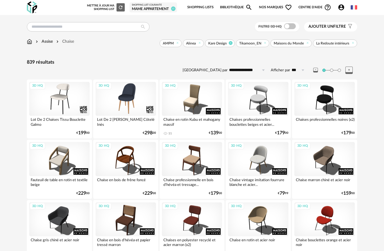
click at [232, 45] on icon at bounding box center [231, 43] width 4 height 4
drag, startPoint x: 210, startPoint y: 44, endPoint x: 220, endPoint y: 42, distance: 10.7
click at [210, 44] on icon at bounding box center [209, 43] width 4 height 4
click at [264, 44] on icon at bounding box center [265, 43] width 4 height 4
click at [307, 44] on icon at bounding box center [308, 43] width 4 height 4
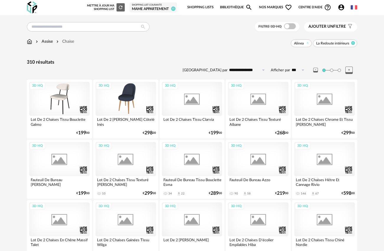
click at [352, 43] on icon at bounding box center [353, 43] width 4 height 4
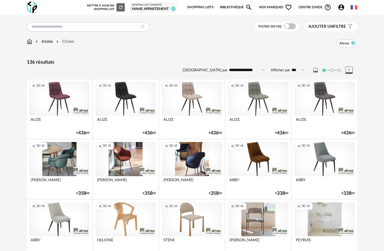
click at [352, 43] on icon at bounding box center [353, 43] width 4 height 4
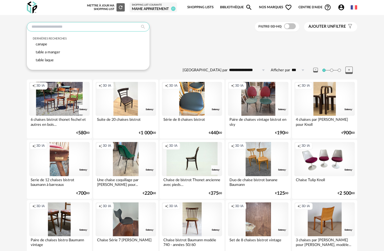
click at [55, 26] on input "text" at bounding box center [88, 26] width 123 height 9
click at [50, 27] on input "text" at bounding box center [88, 26] width 123 height 9
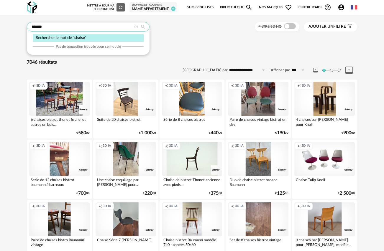
type input "******"
type input "**********"
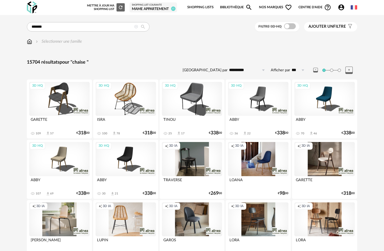
click at [136, 25] on icon at bounding box center [136, 27] width 4 height 4
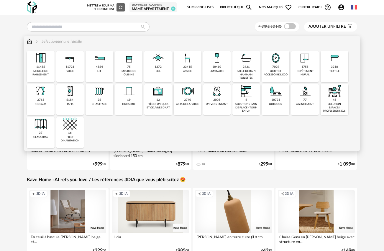
click at [185, 62] on img at bounding box center [187, 58] width 14 height 14
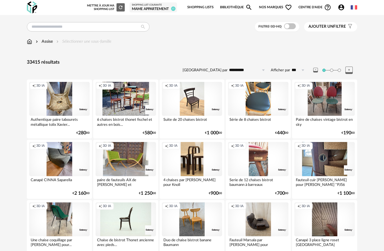
click at [344, 28] on span "Ajouter un filtre" at bounding box center [326, 26] width 37 height 5
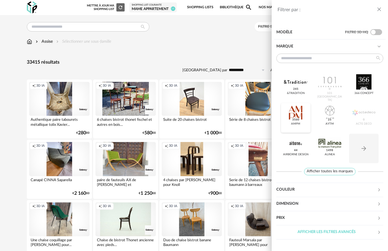
click at [296, 108] on div at bounding box center [295, 112] width 23 height 15
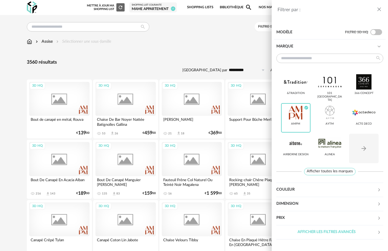
click at [169, 50] on div "Filtrer par : Modèle Filtre 3D HQ Marque &tradition 101 Copenhagen 366 Concept …" at bounding box center [194, 125] width 388 height 251
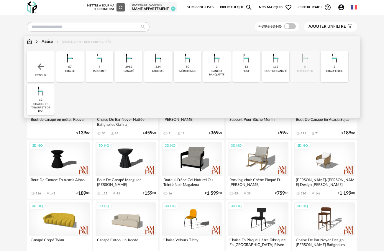
click at [68, 65] on img at bounding box center [70, 58] width 14 height 14
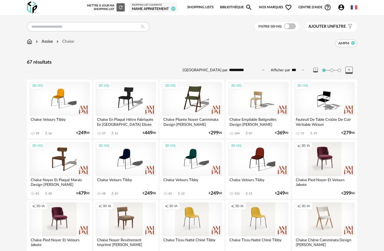
click at [353, 42] on icon at bounding box center [353, 43] width 4 height 4
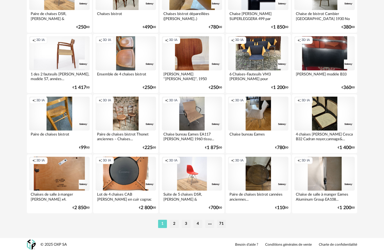
scroll to position [1069, 0]
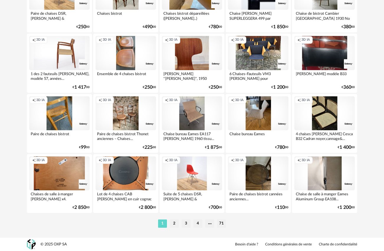
click at [171, 222] on li "2" at bounding box center [174, 224] width 9 height 8
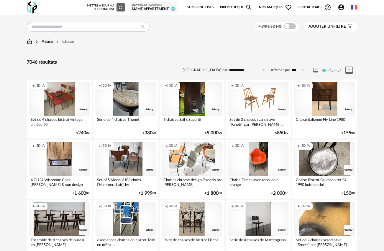
click at [340, 25] on span "Ajouter un filtre" at bounding box center [326, 26] width 37 height 5
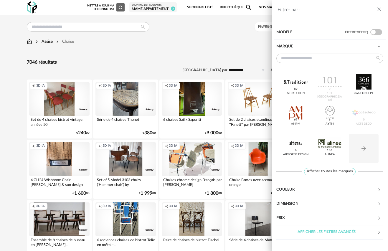
click at [296, 221] on div "Prix" at bounding box center [326, 218] width 101 height 14
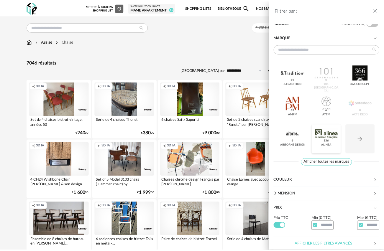
scroll to position [13, 0]
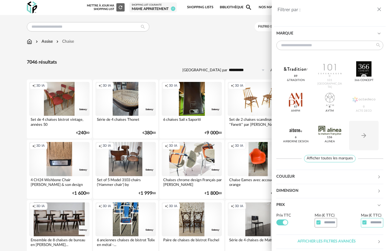
click at [370, 225] on input "text" at bounding box center [372, 222] width 22 height 9
click at [324, 224] on input "text" at bounding box center [326, 222] width 22 height 9
type input "***"
click at [371, 224] on input "text" at bounding box center [372, 222] width 22 height 9
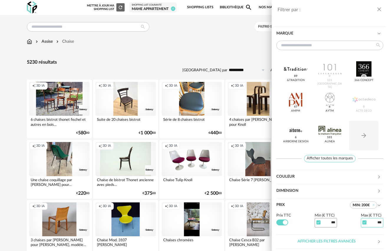
type input "***"
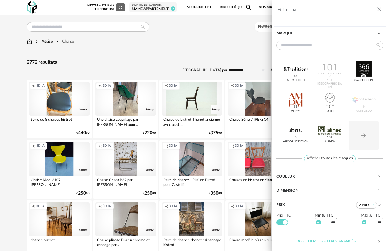
click at [200, 46] on div "Filtrer par : Modèle Filtre 3D HQ Marque &tradition 45 101 Copenhagen 0 366 Con…" at bounding box center [194, 125] width 388 height 251
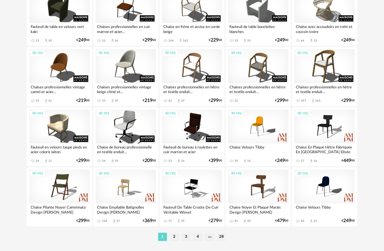
scroll to position [1069, 0]
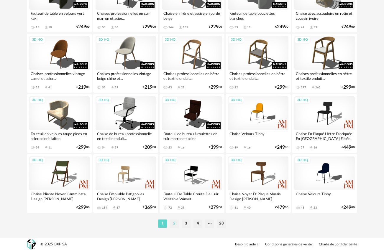
click at [177, 226] on li "2" at bounding box center [174, 224] width 9 height 8
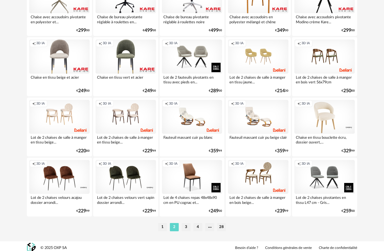
scroll to position [1069, 0]
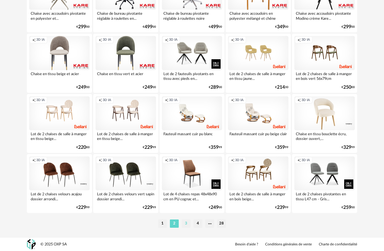
click at [186, 224] on li "3" at bounding box center [186, 224] width 9 height 8
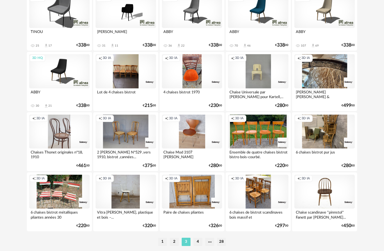
scroll to position [1069, 0]
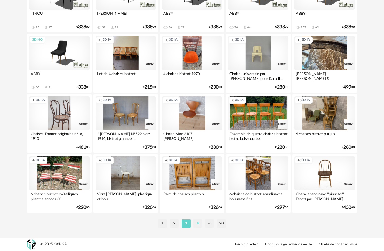
click at [197, 224] on li "4" at bounding box center [197, 224] width 9 height 8
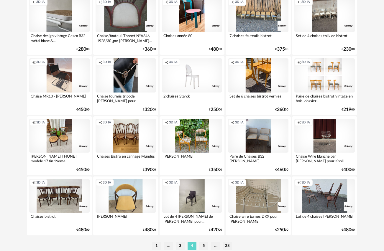
scroll to position [1069, 0]
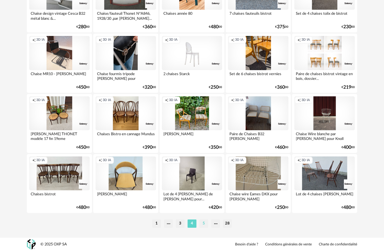
click at [201, 223] on li "5" at bounding box center [203, 224] width 9 height 8
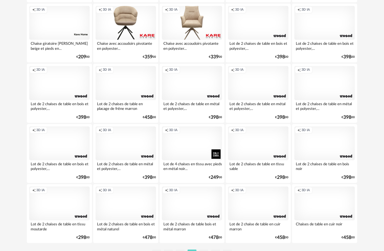
scroll to position [1069, 0]
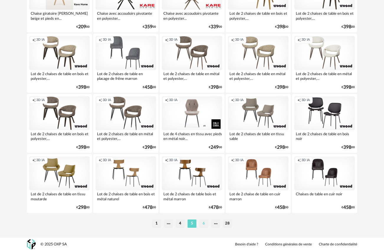
click at [204, 222] on li "6" at bounding box center [203, 224] width 9 height 8
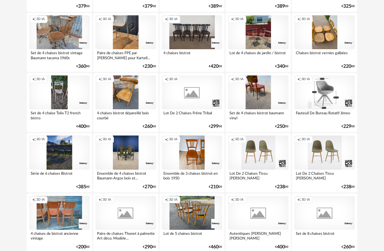
scroll to position [1069, 0]
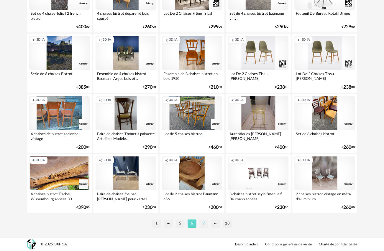
click at [202, 223] on li "7" at bounding box center [203, 224] width 9 height 8
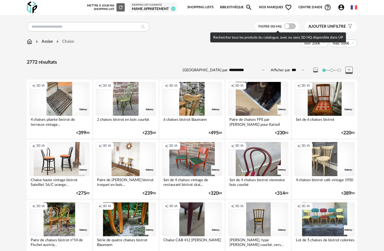
click at [292, 27] on span at bounding box center [290, 26] width 12 height 6
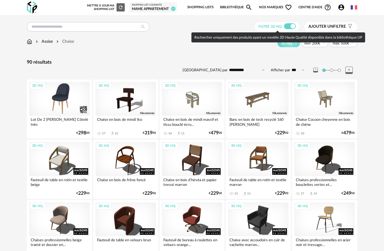
click at [281, 25] on span "Filtre 3D HQ" at bounding box center [269, 27] width 23 height 4
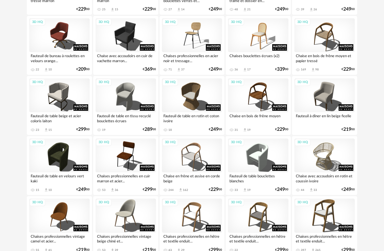
scroll to position [1069, 0]
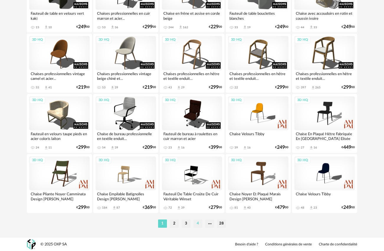
click at [199, 222] on li "4" at bounding box center [197, 224] width 9 height 8
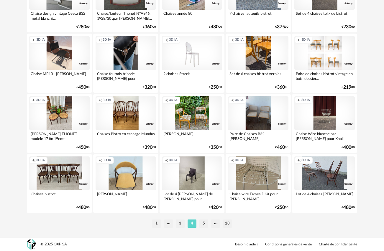
scroll to position [1068, 0]
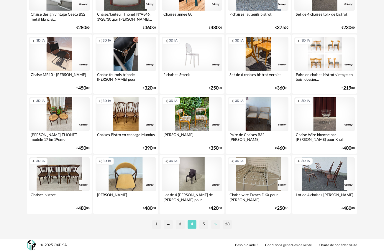
click at [217, 224] on li at bounding box center [215, 224] width 9 height 8
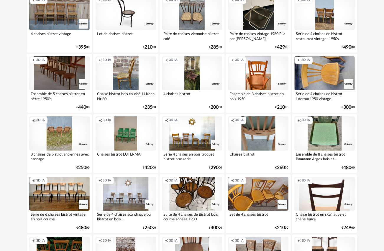
scroll to position [1069, 0]
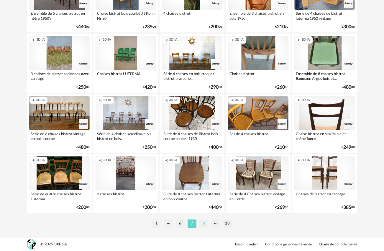
click at [206, 227] on li "8" at bounding box center [203, 224] width 9 height 8
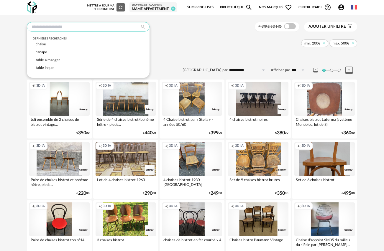
click at [58, 26] on input "text" at bounding box center [88, 26] width 123 height 9
click at [189, 43] on div "min: 200€ max: 500€" at bounding box center [215, 43] width 283 height 8
